Goal: Navigation & Orientation: Find specific page/section

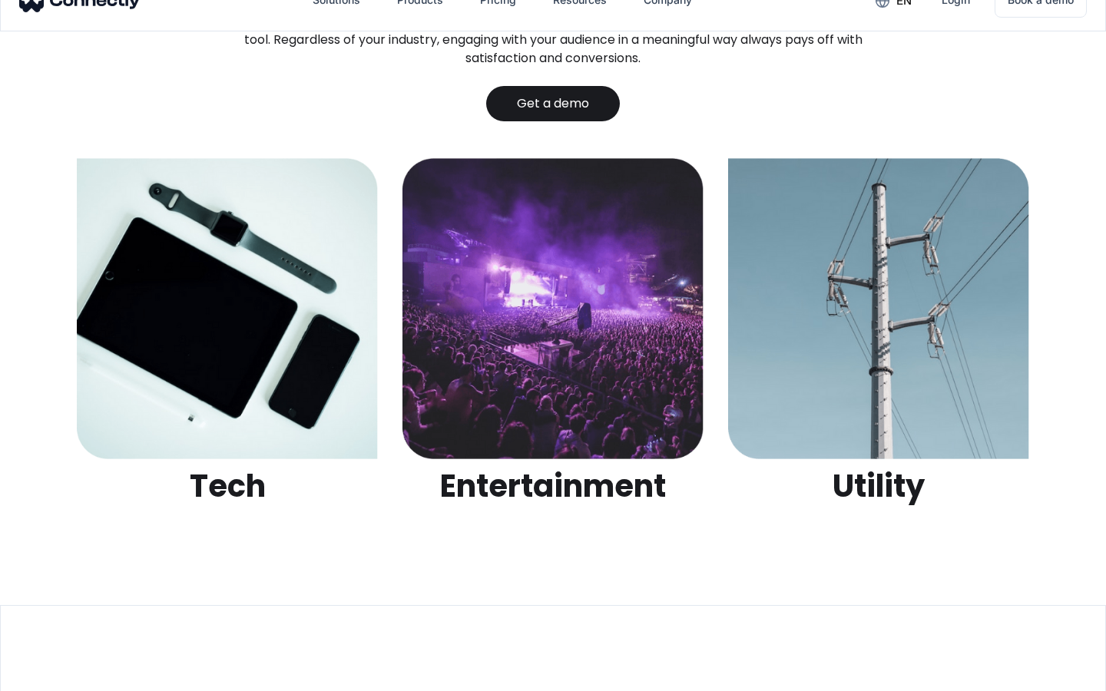
scroll to position [4844, 0]
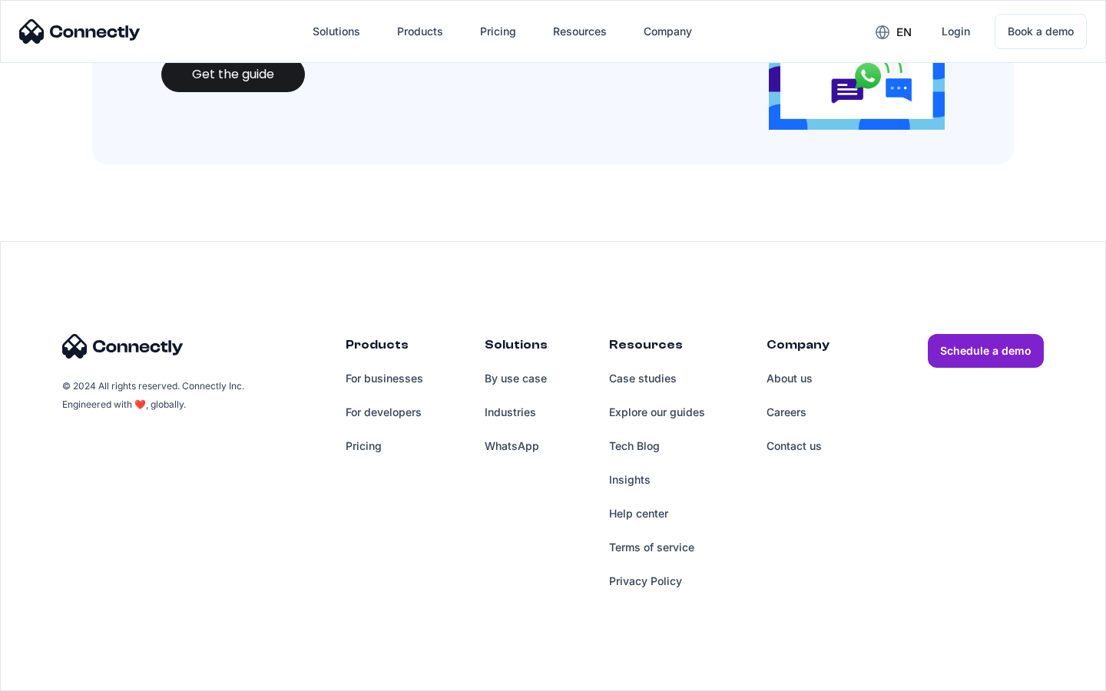
scroll to position [1669, 0]
